Goal: Information Seeking & Learning: Learn about a topic

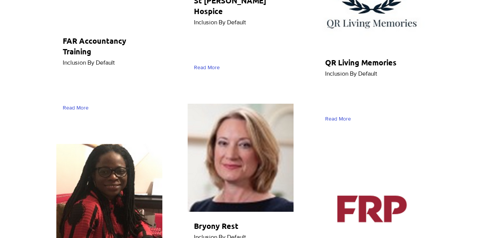
scroll to position [3094, 0]
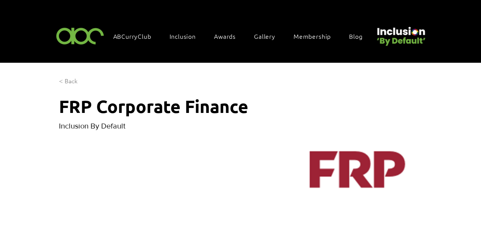
click at [69, 81] on span "< Back" at bounding box center [68, 81] width 19 height 8
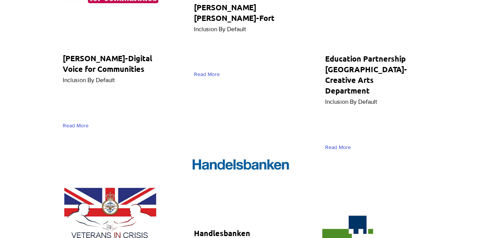
scroll to position [3576, 0]
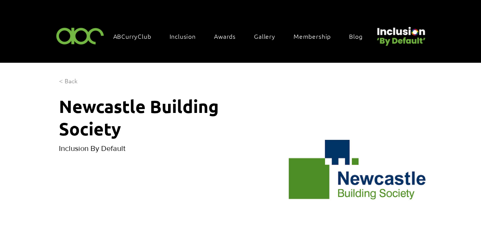
click at [69, 83] on span "< Back" at bounding box center [68, 81] width 19 height 8
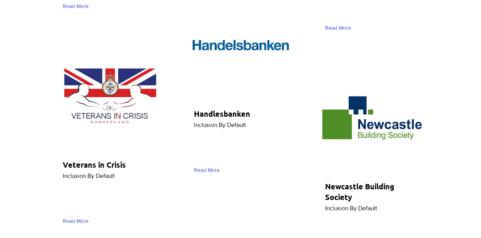
scroll to position [3601, 0]
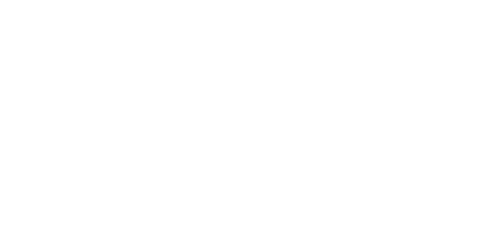
scroll to position [609, 0]
